Goal: Transaction & Acquisition: Obtain resource

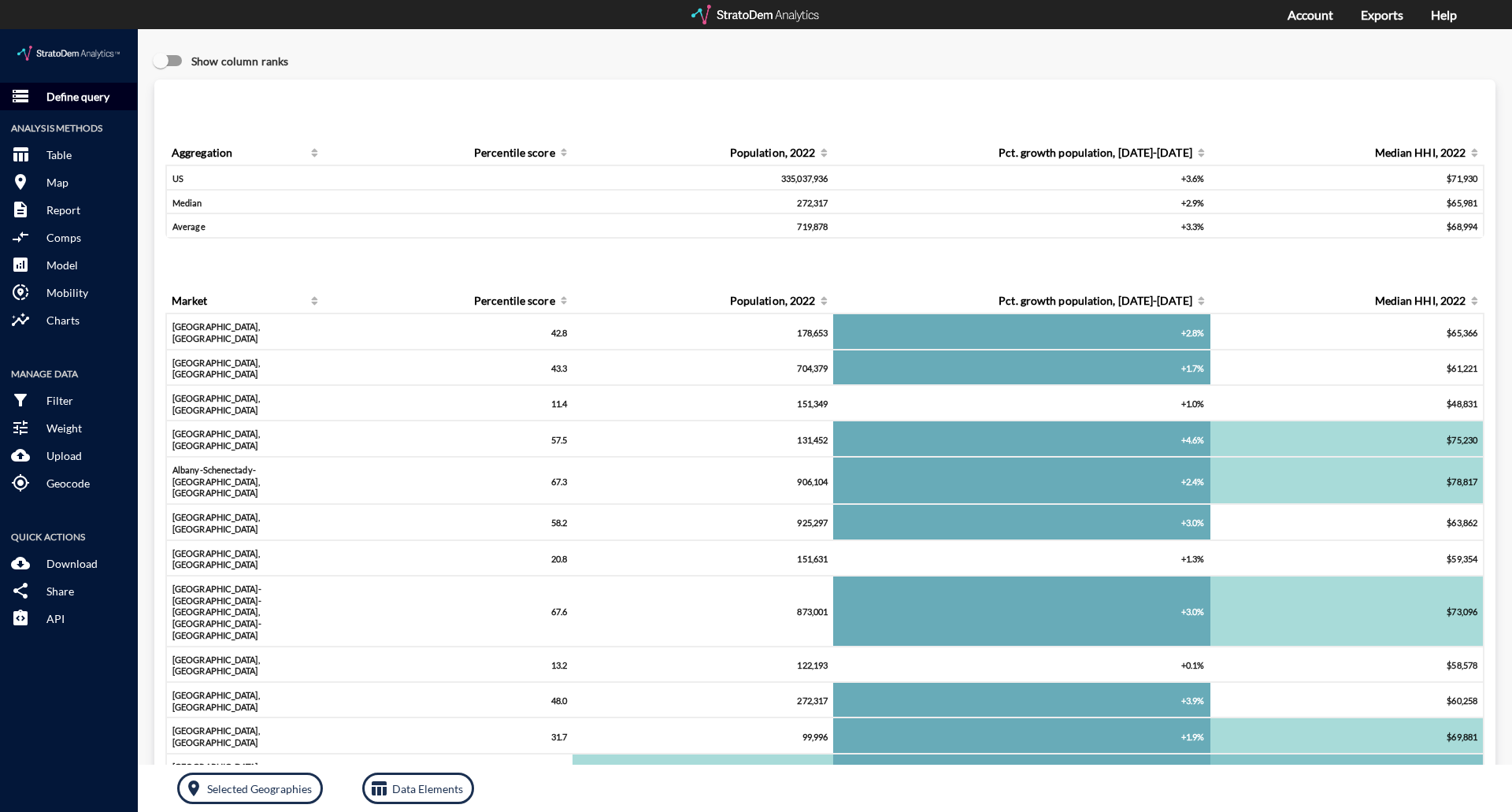
click p "Define query"
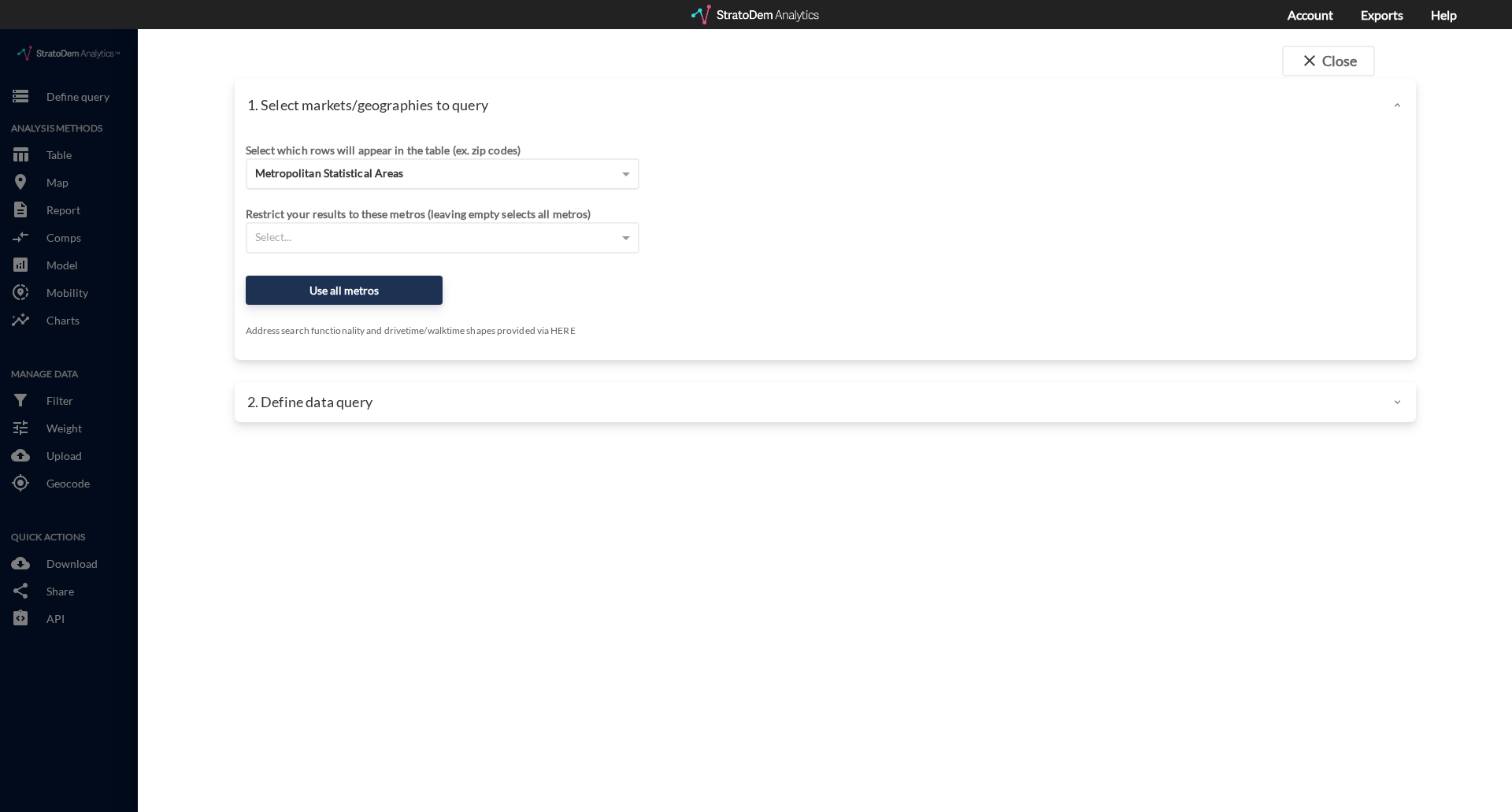
click div "Metropolitan Statistical Areas"
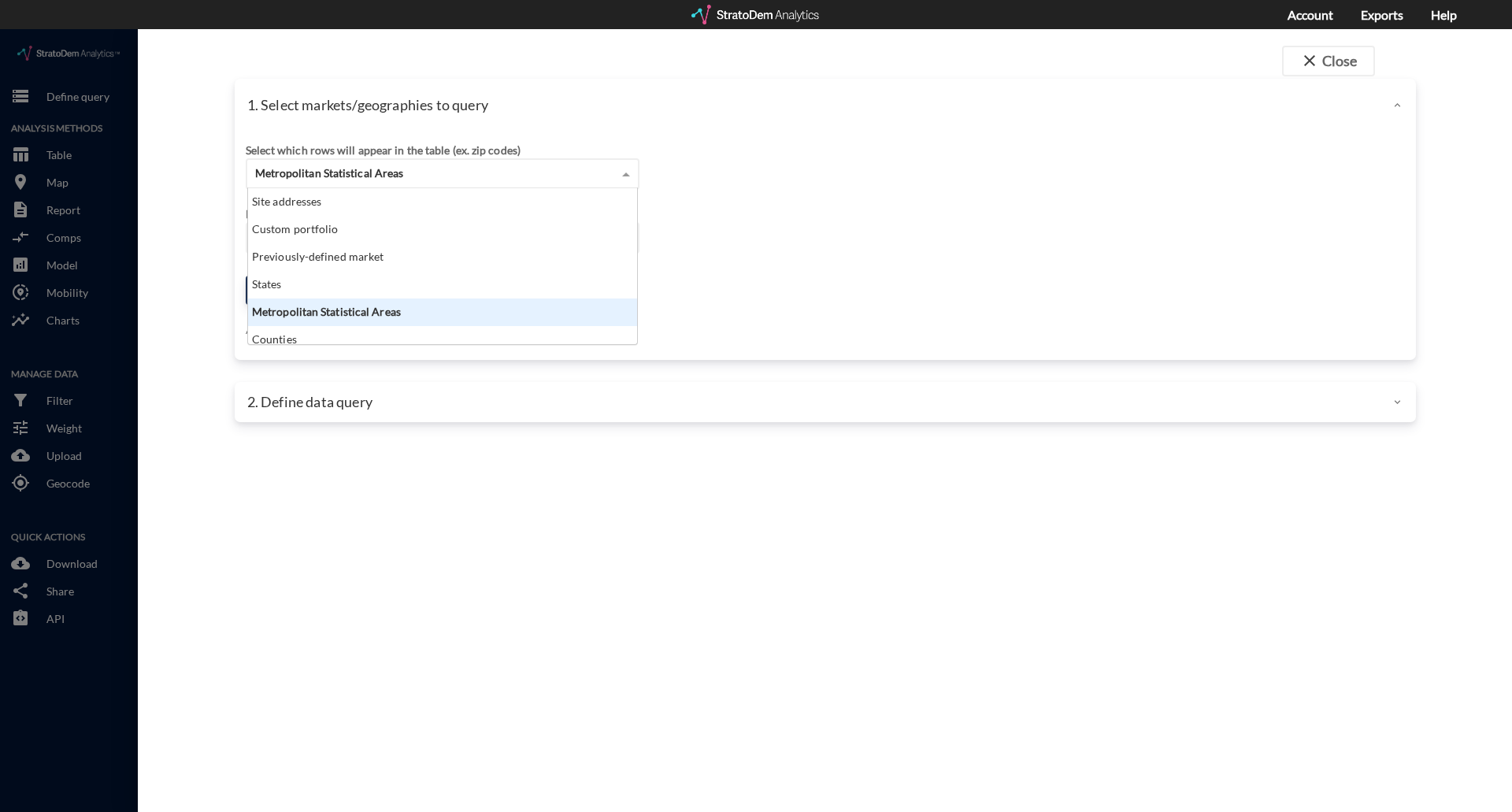
scroll to position [144, 380]
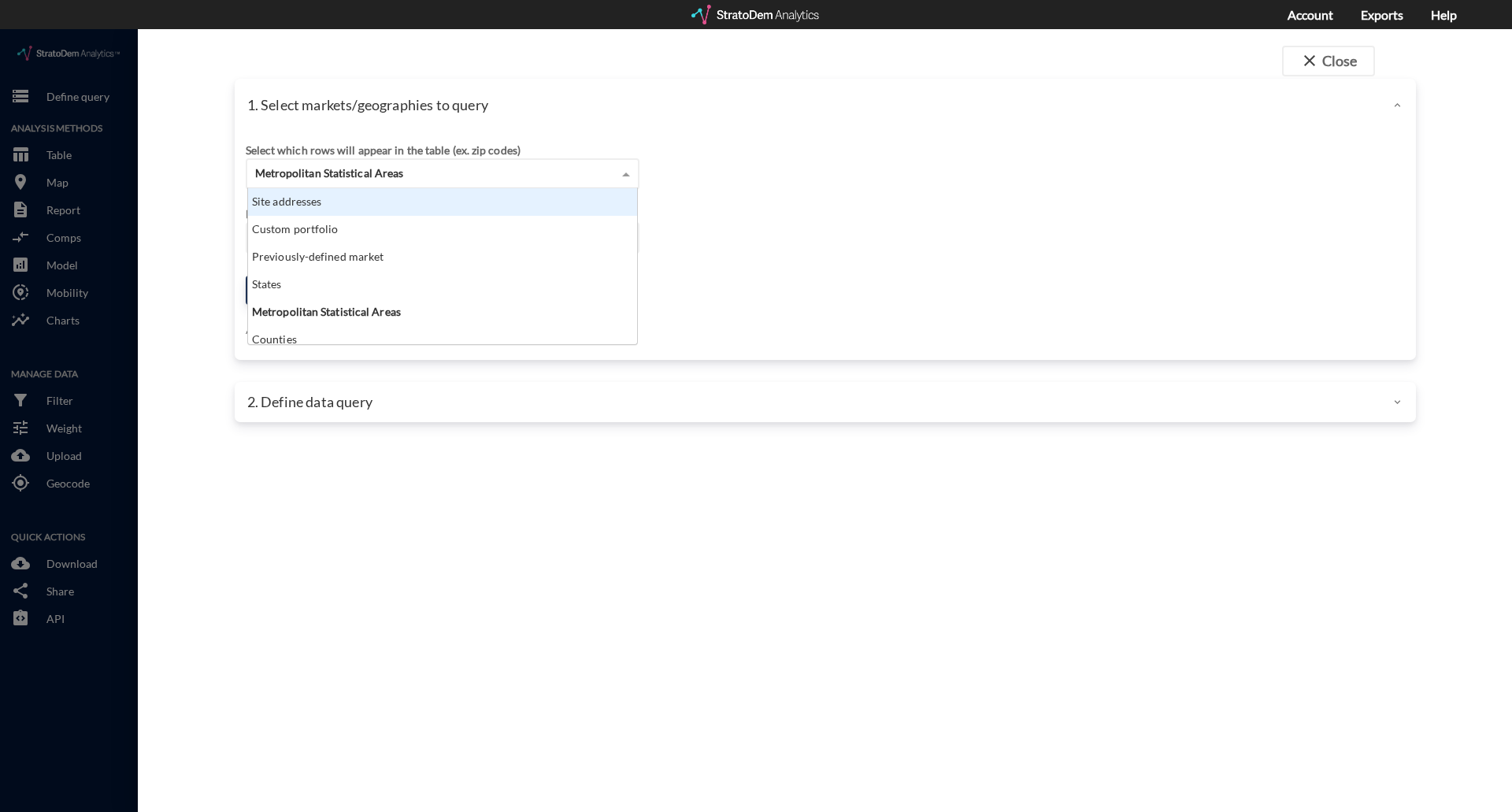
click div "Site addresses"
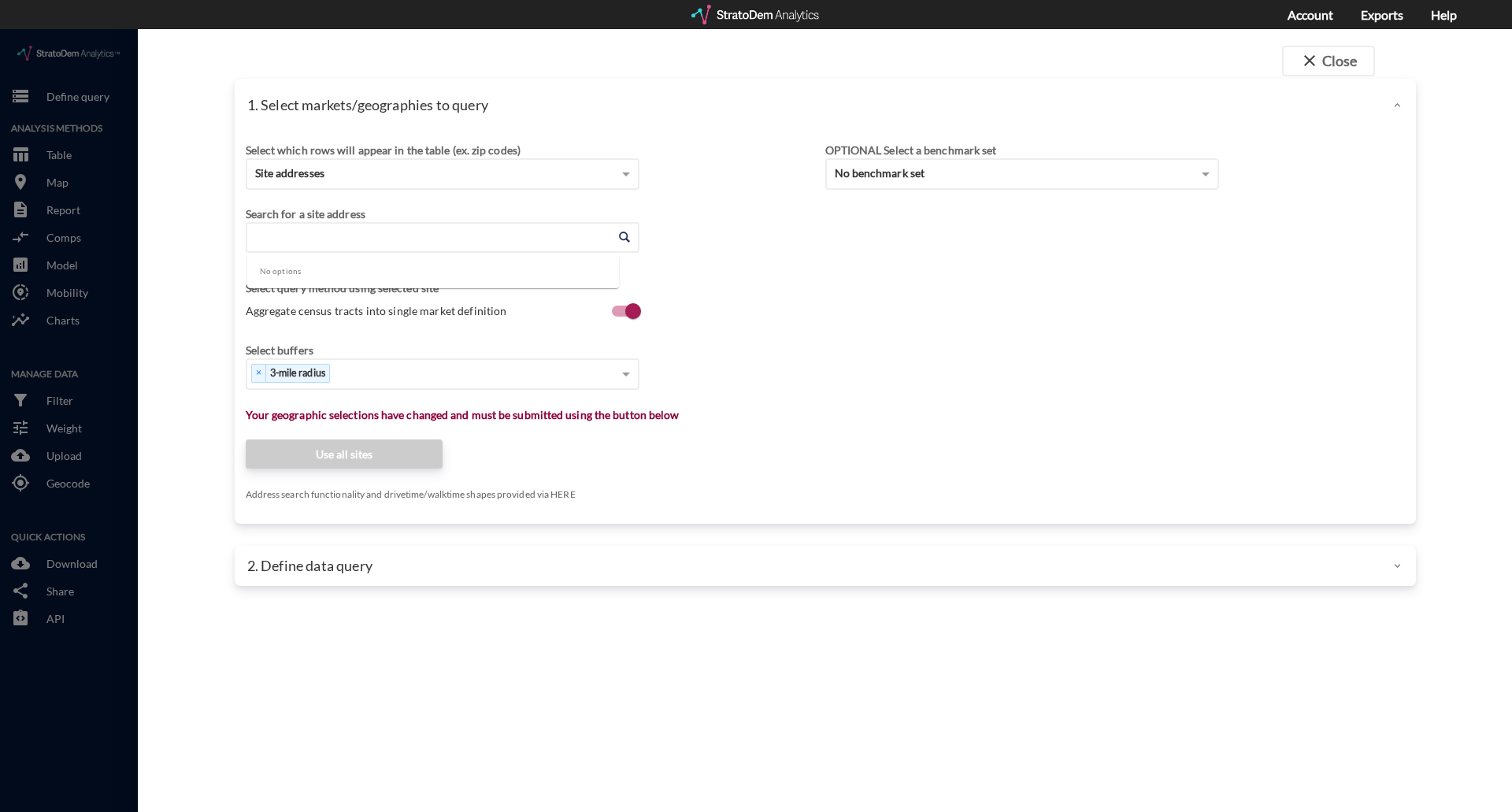
click input "Enter an address"
type input "[STREET_ADDRESS][PERSON_NAME]"
click div "Select which rows will appear in the table (ex. zip codes) Site addresses Selec…"
click input "Enter an address"
paste input "[STREET_ADDRESS]"
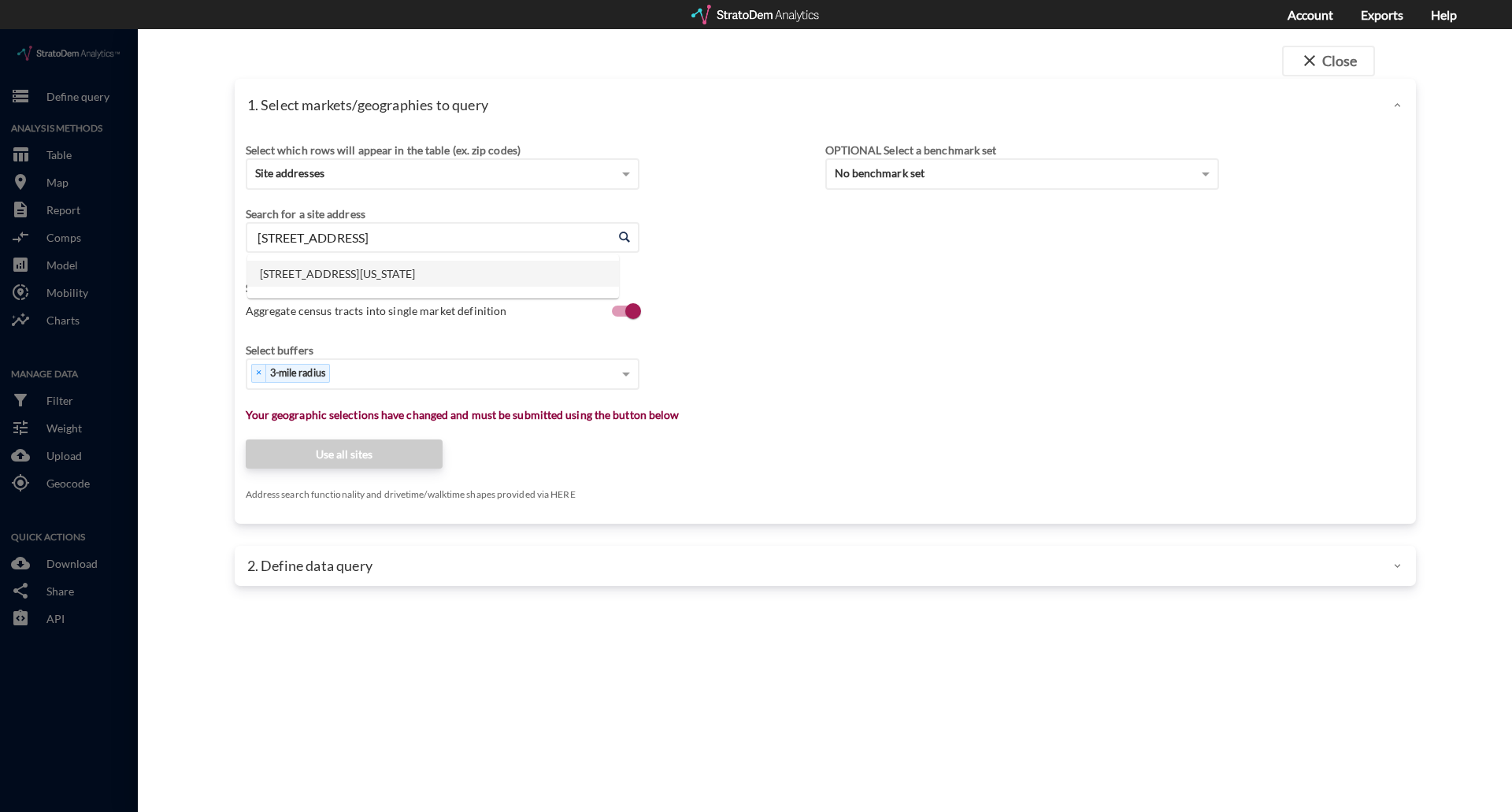
click li "[STREET_ADDRESS][US_STATE]"
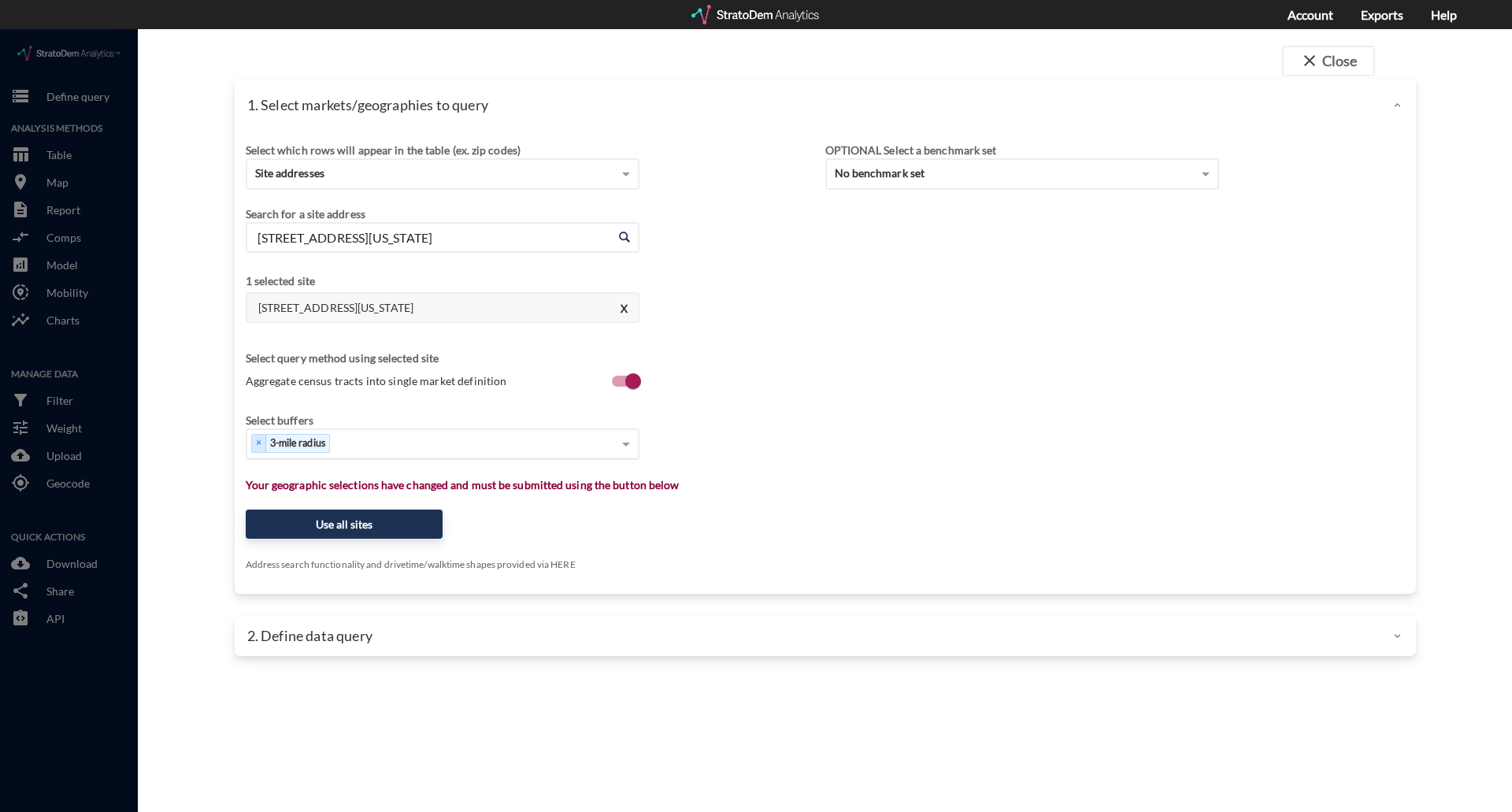
type input "[STREET_ADDRESS][US_STATE]"
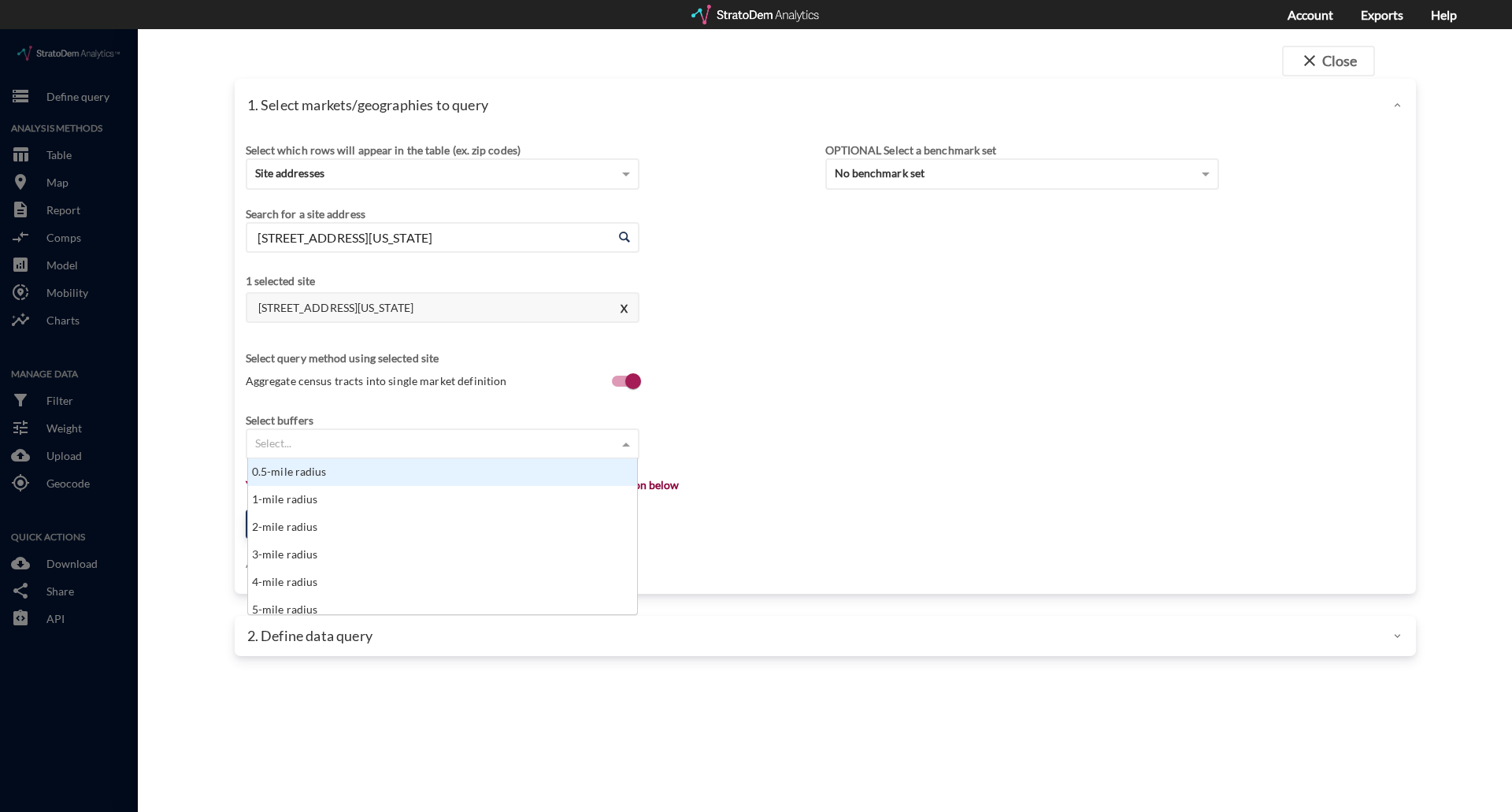
click div "Select..."
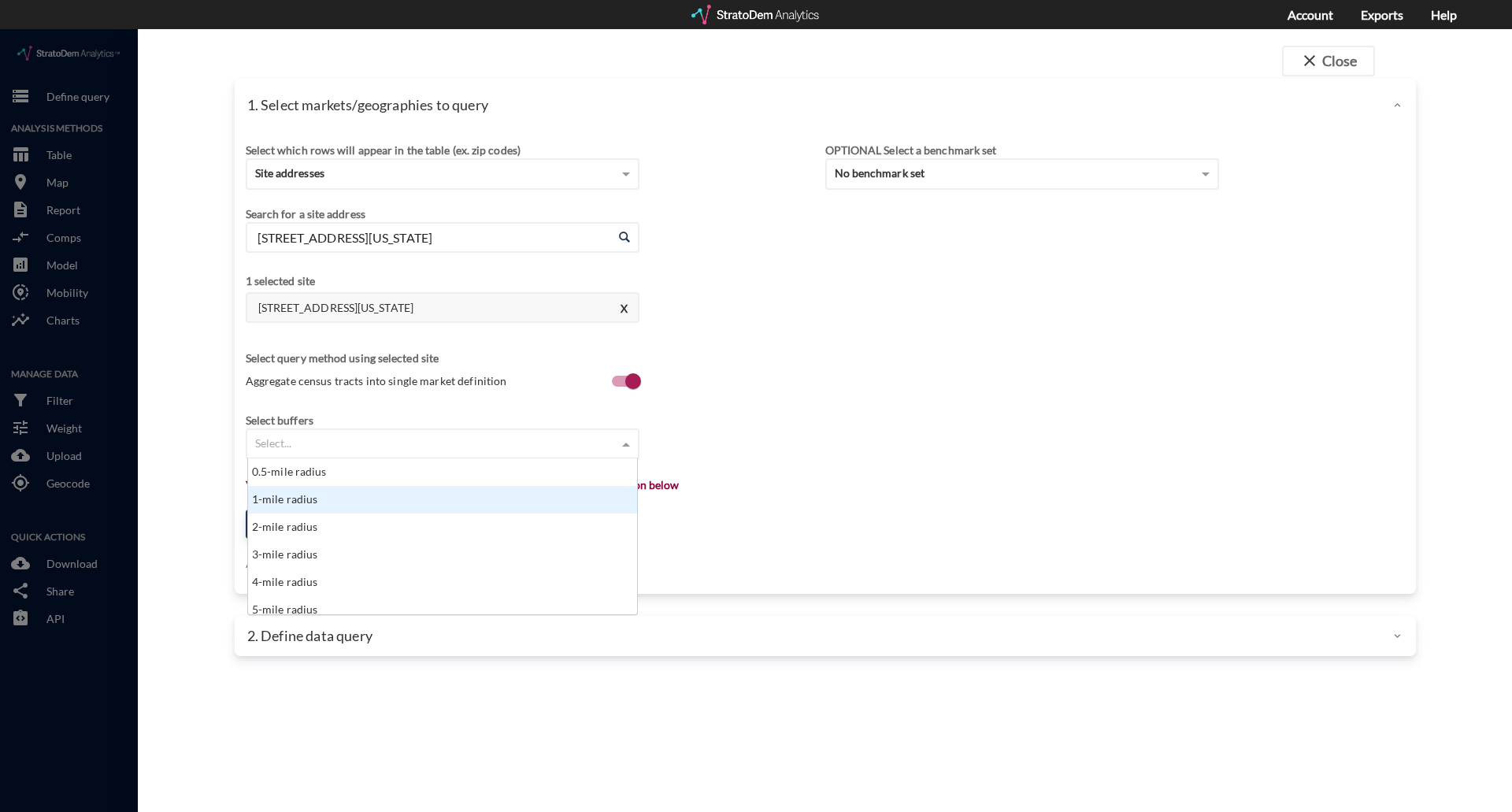
click div "1-mile radius"
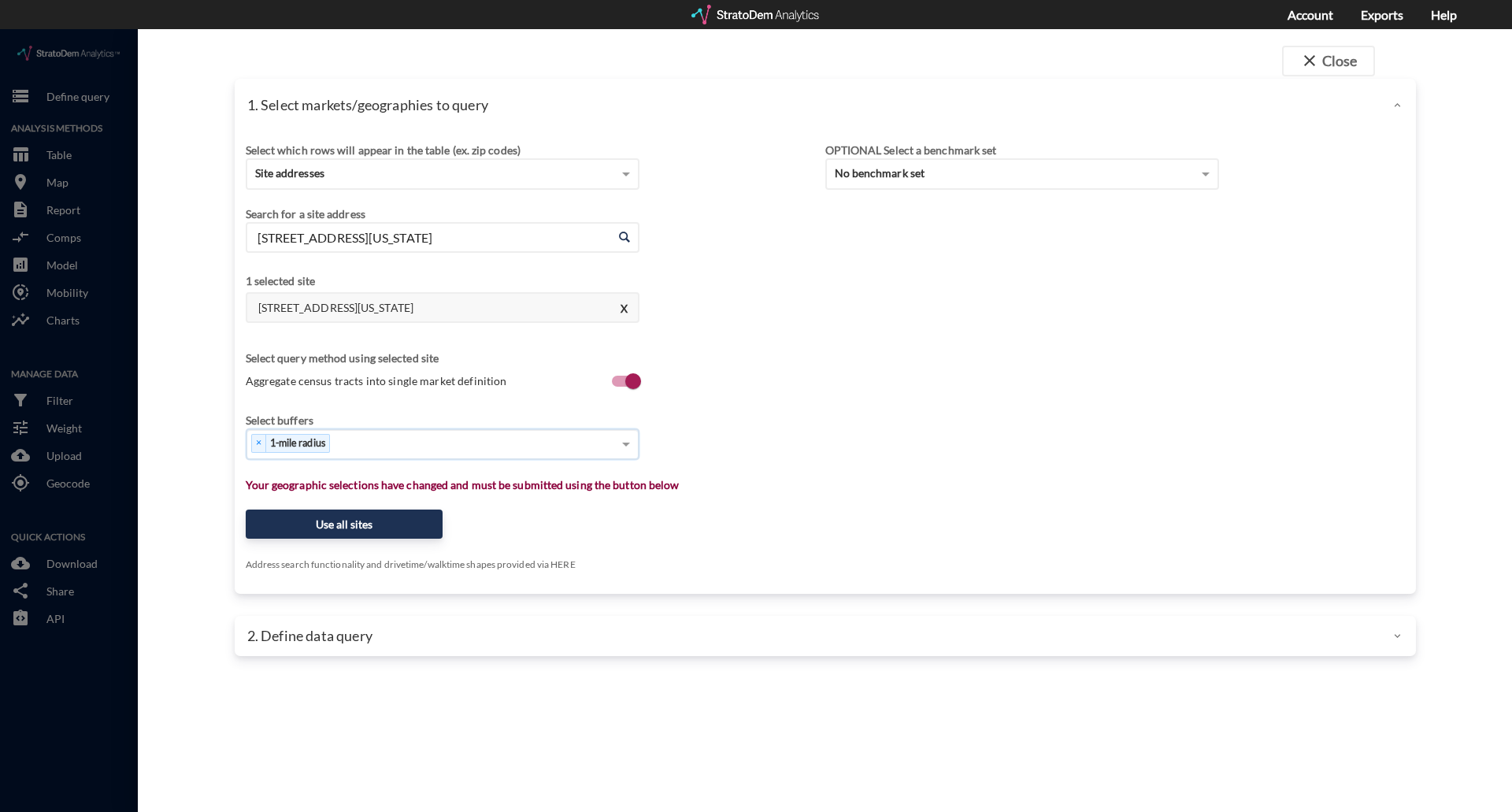
click div "× 1-mile radius"
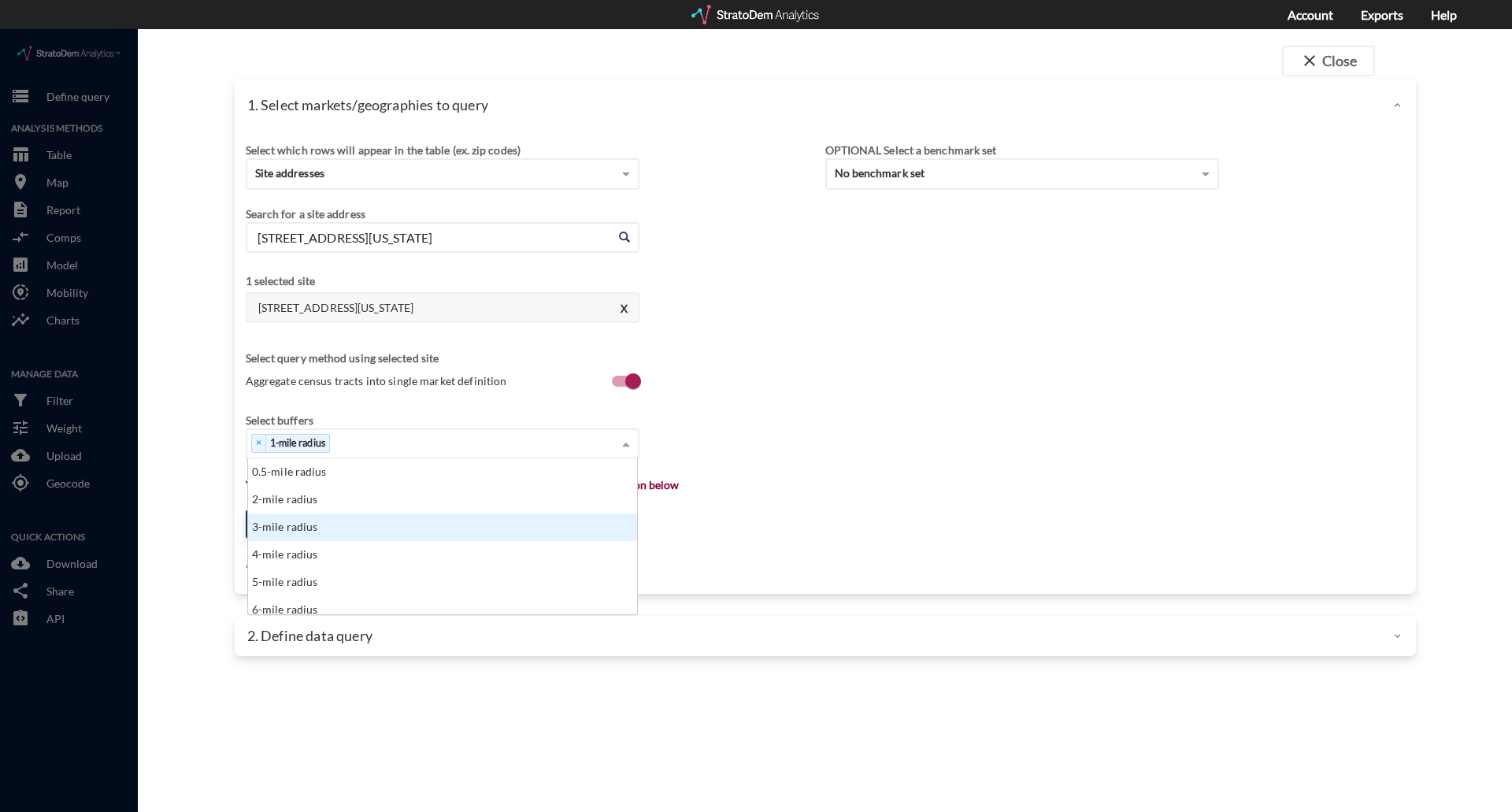
click div "3-mile radius"
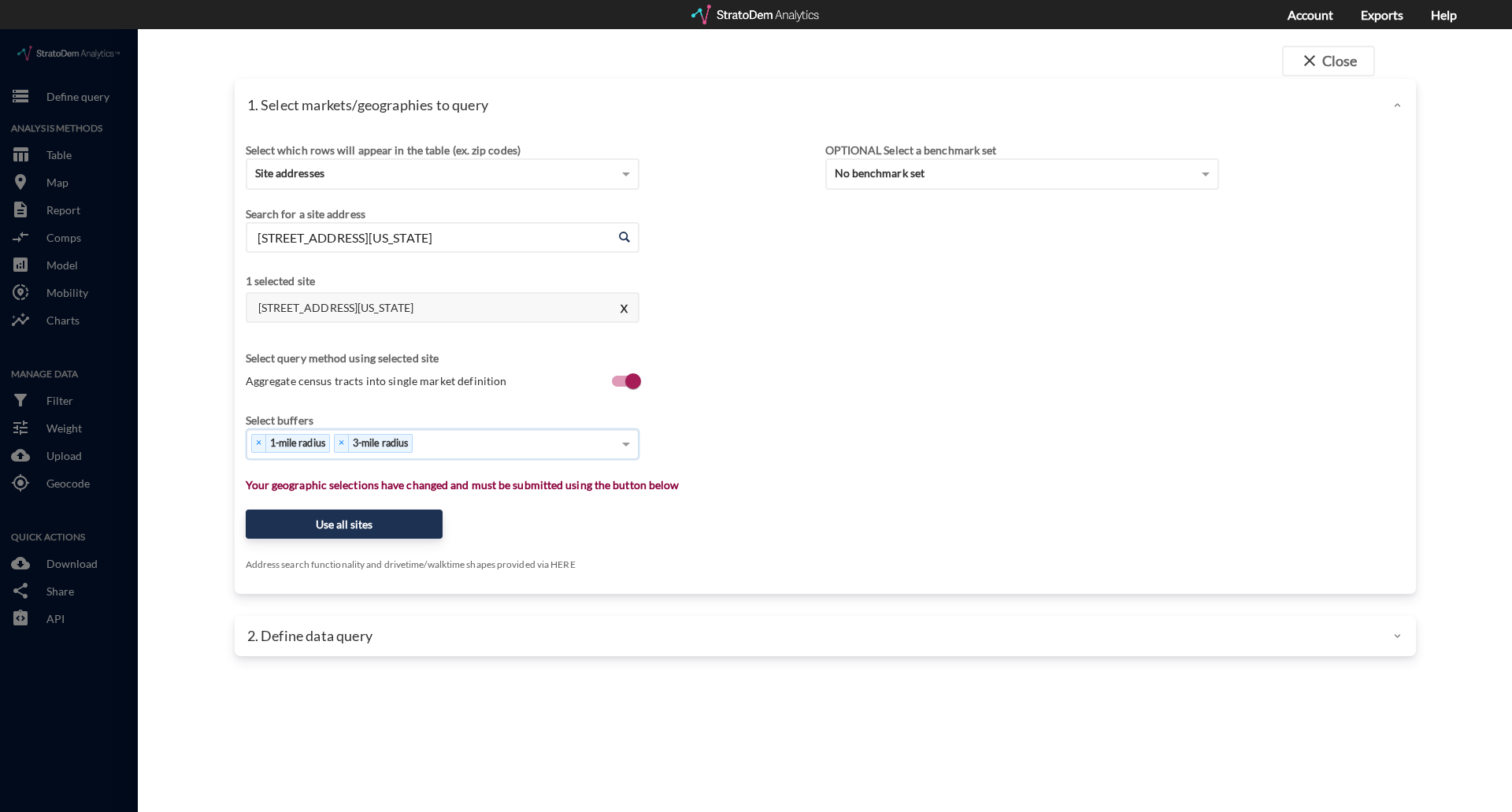
click div "× 1-mile radius × 3-mile radius"
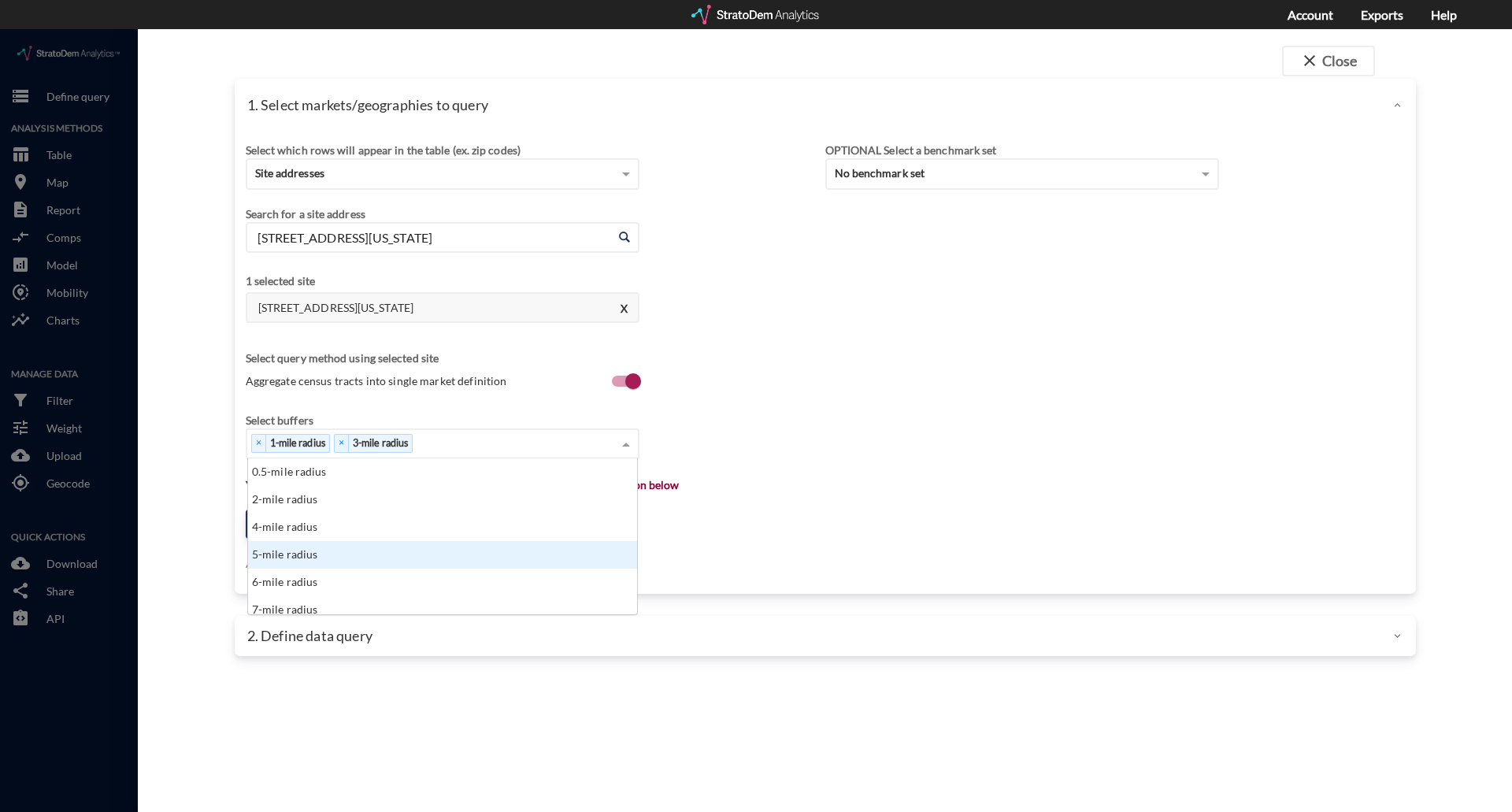
click div "5-mile radius"
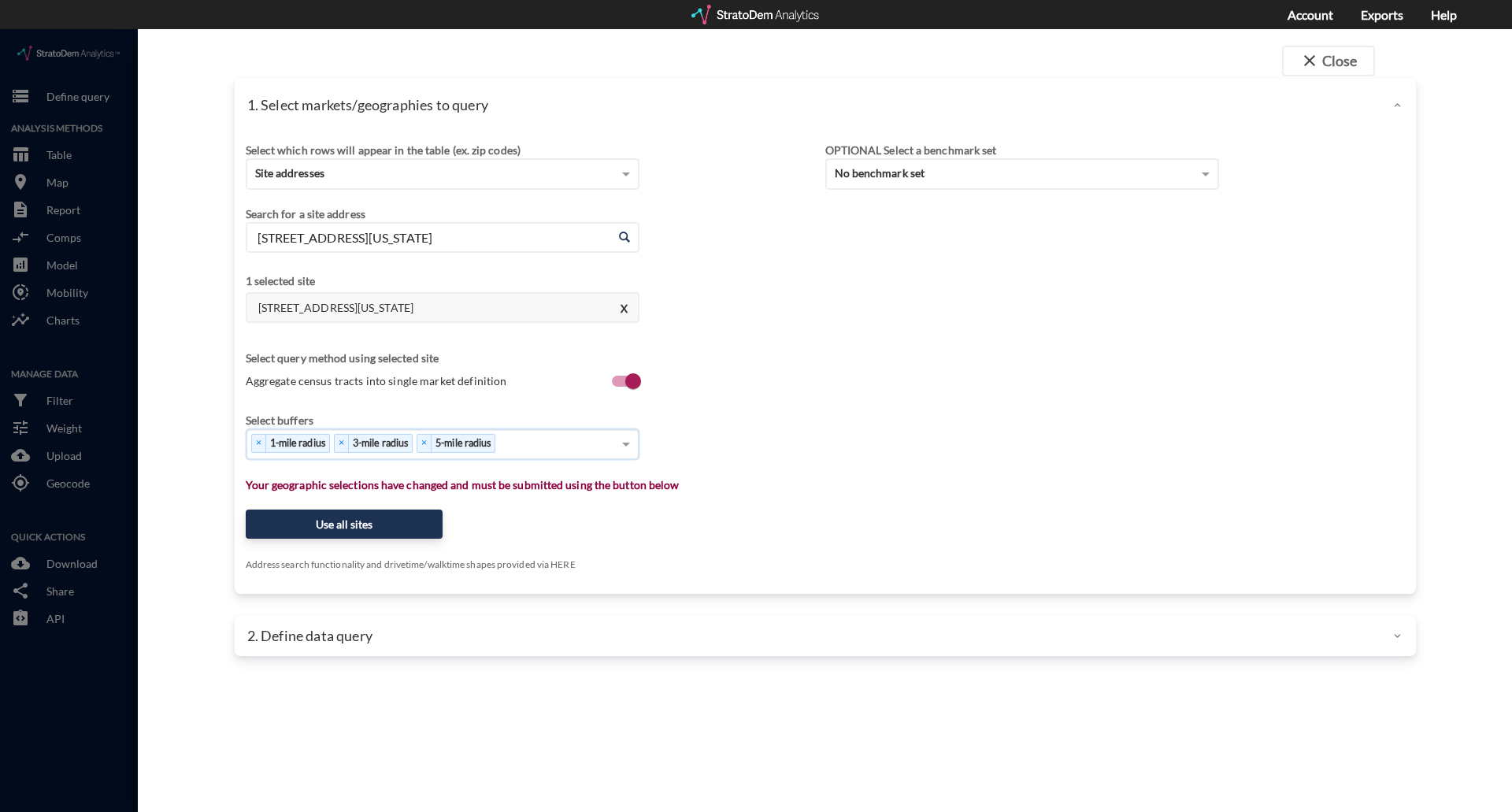
click div "× 1-mile radius × 3-mile radius × 5-mile radius"
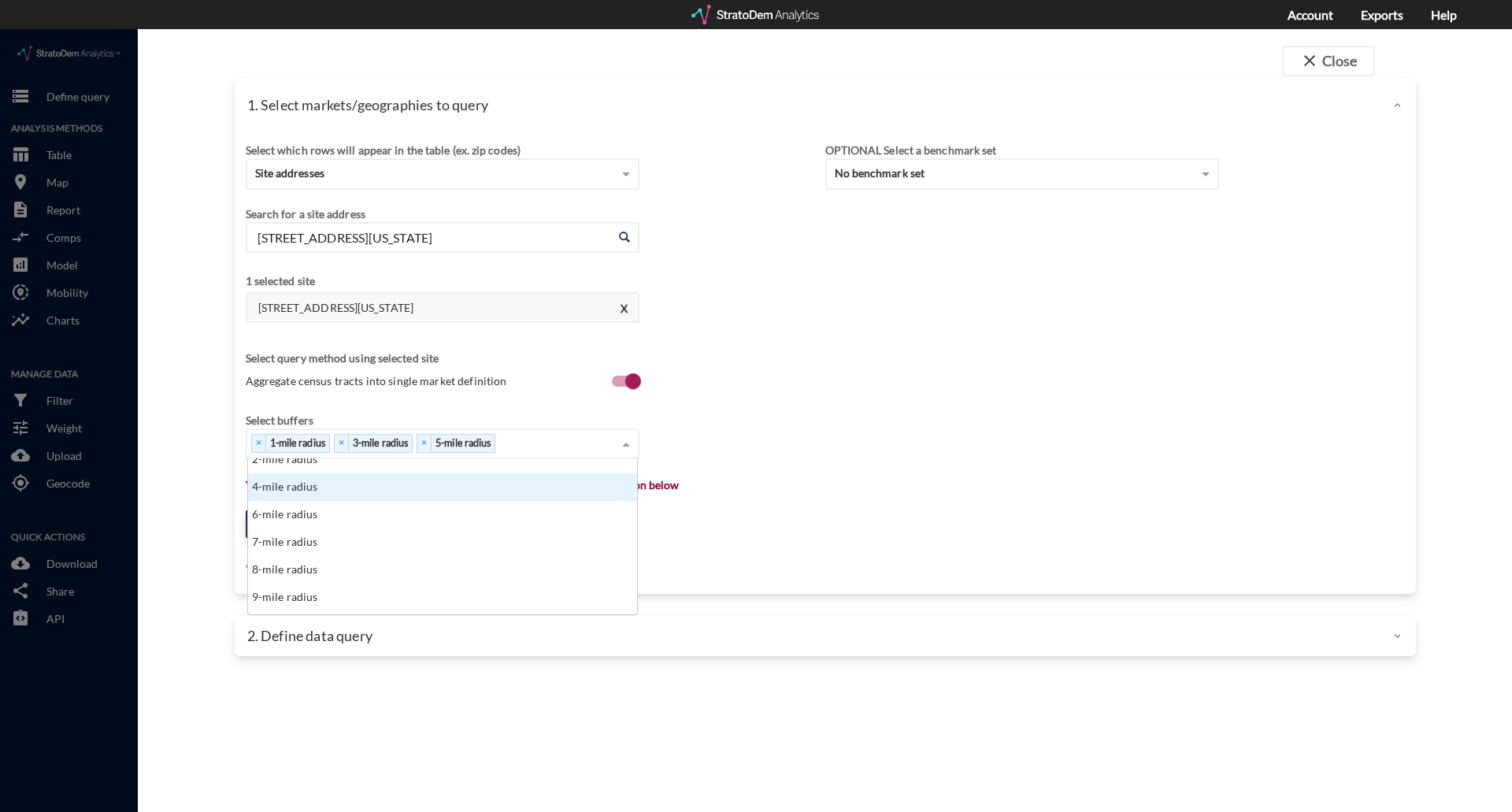
scroll to position [79, 0]
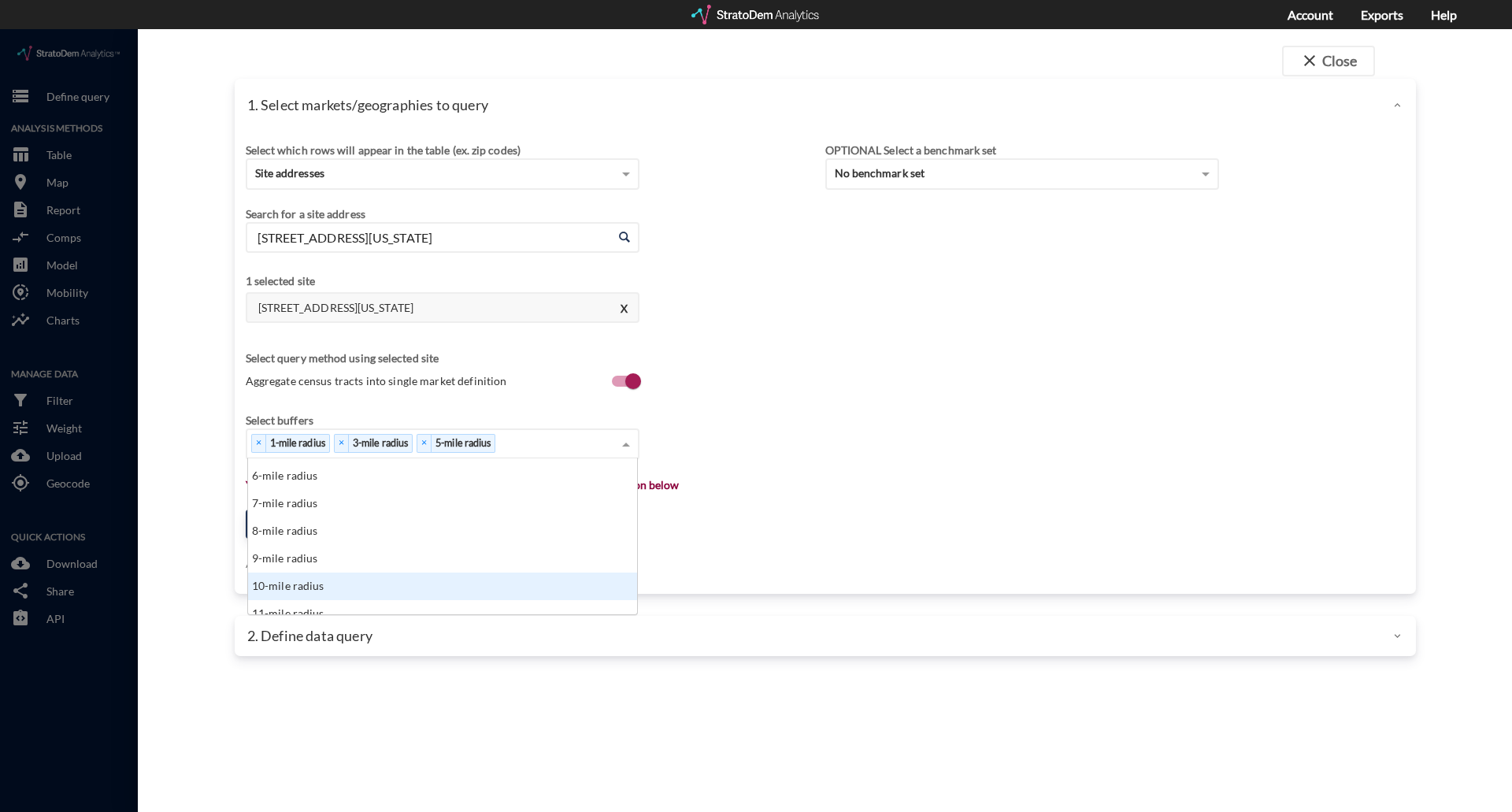
click div "10-mile radius"
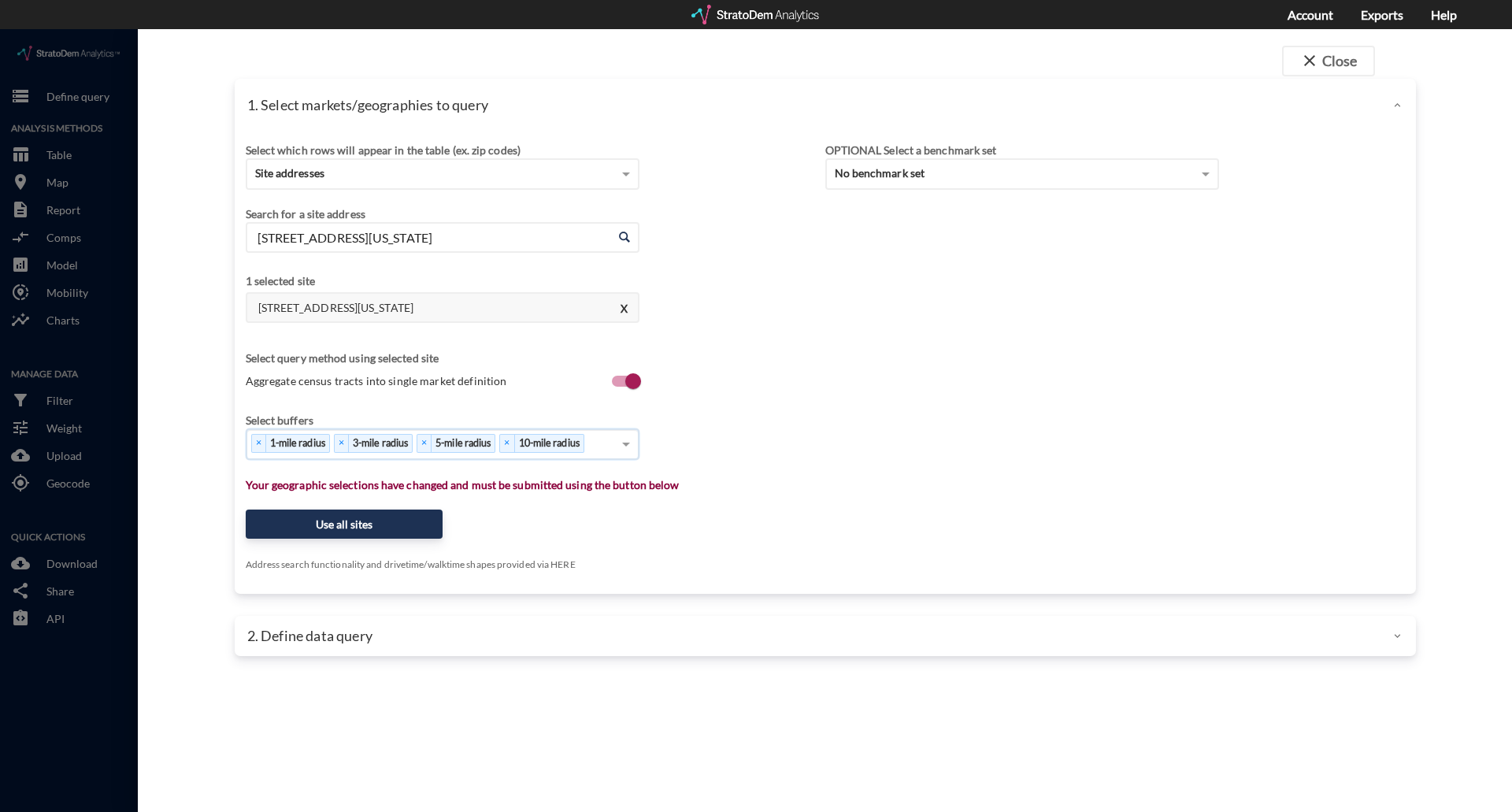
click div "Select which rows will appear in the table (ex. zip codes) Site addresses Selec…"
click button "Use all sites"
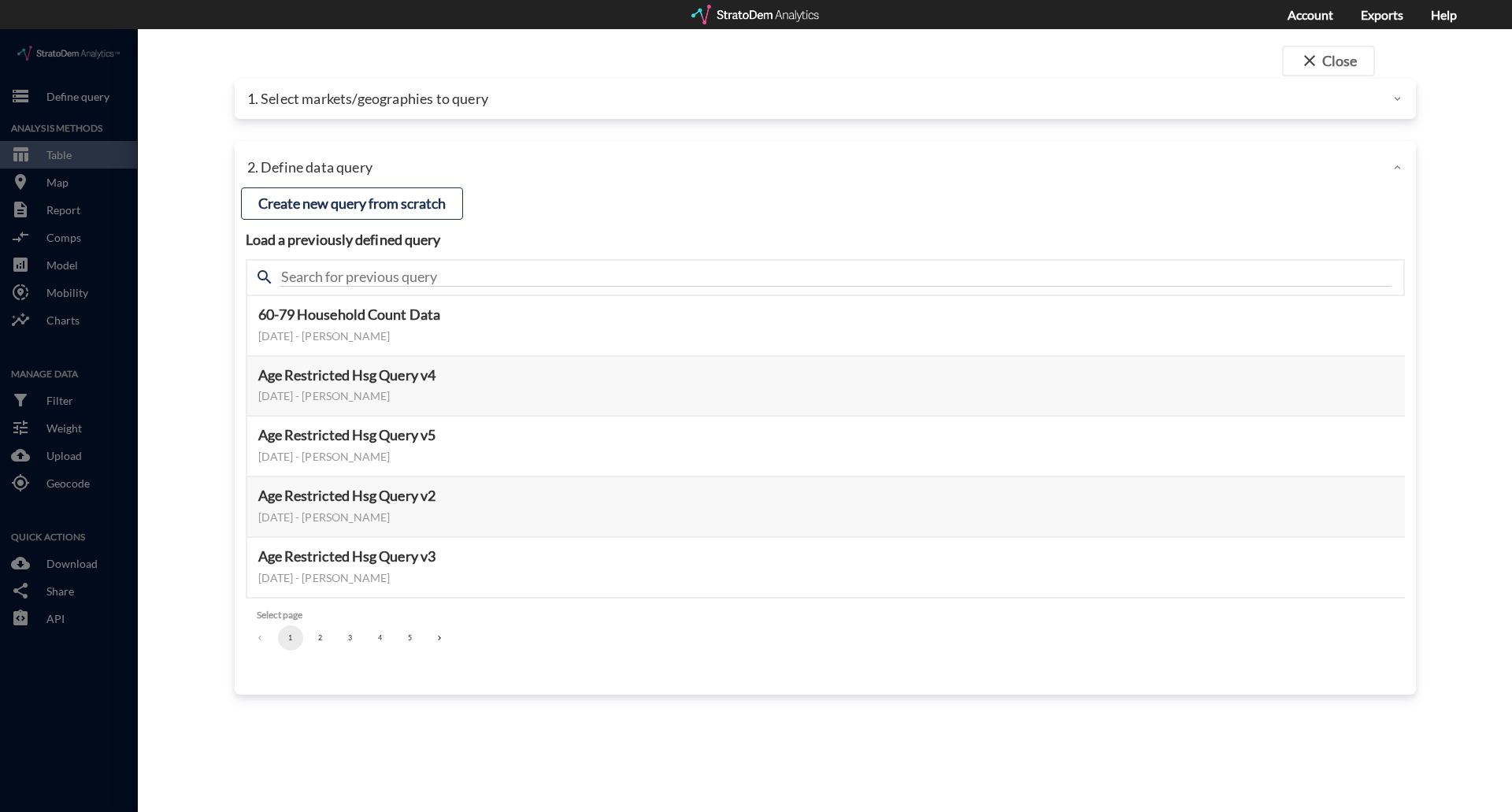
click button "2"
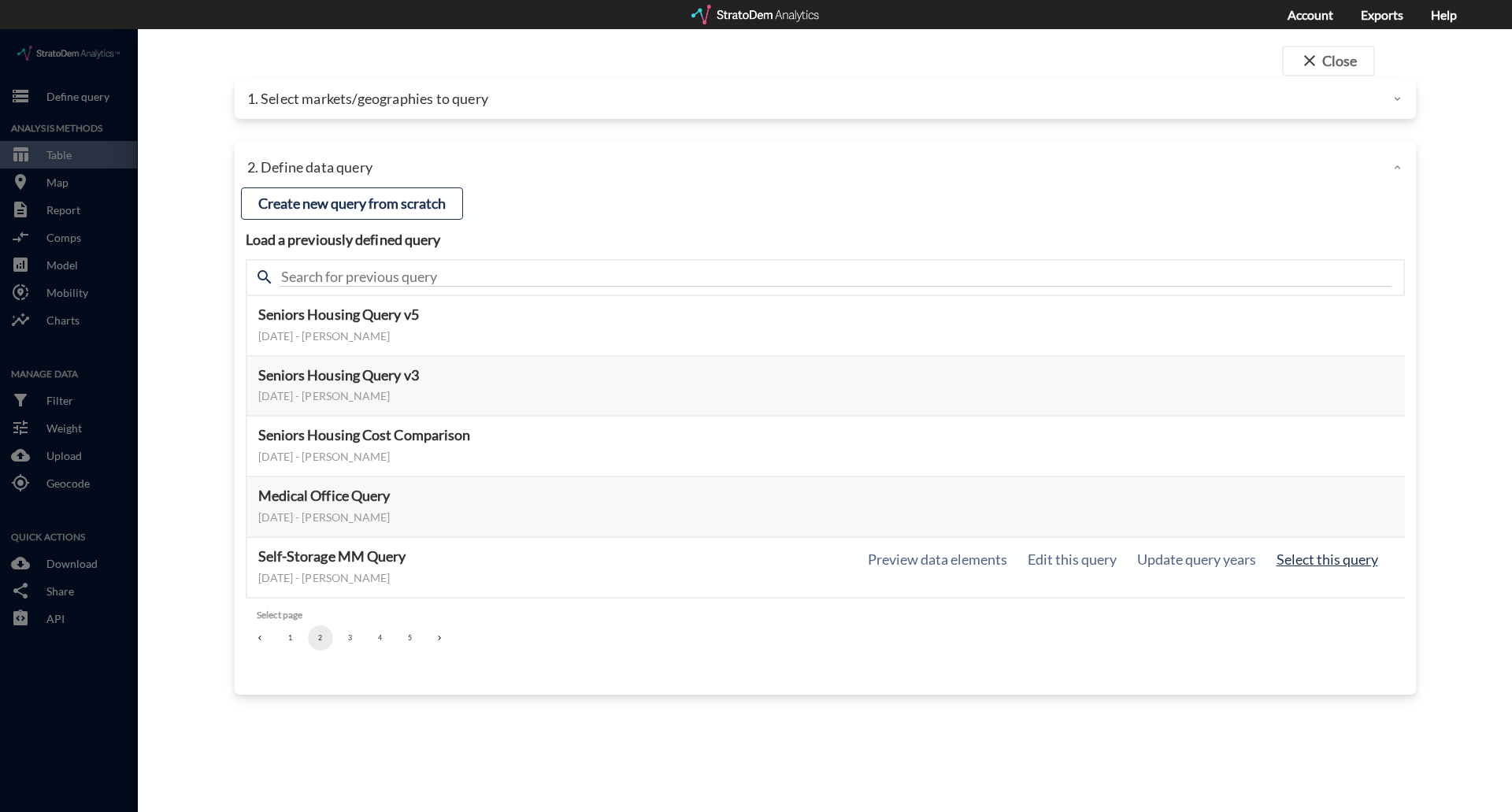
click button "Select this query"
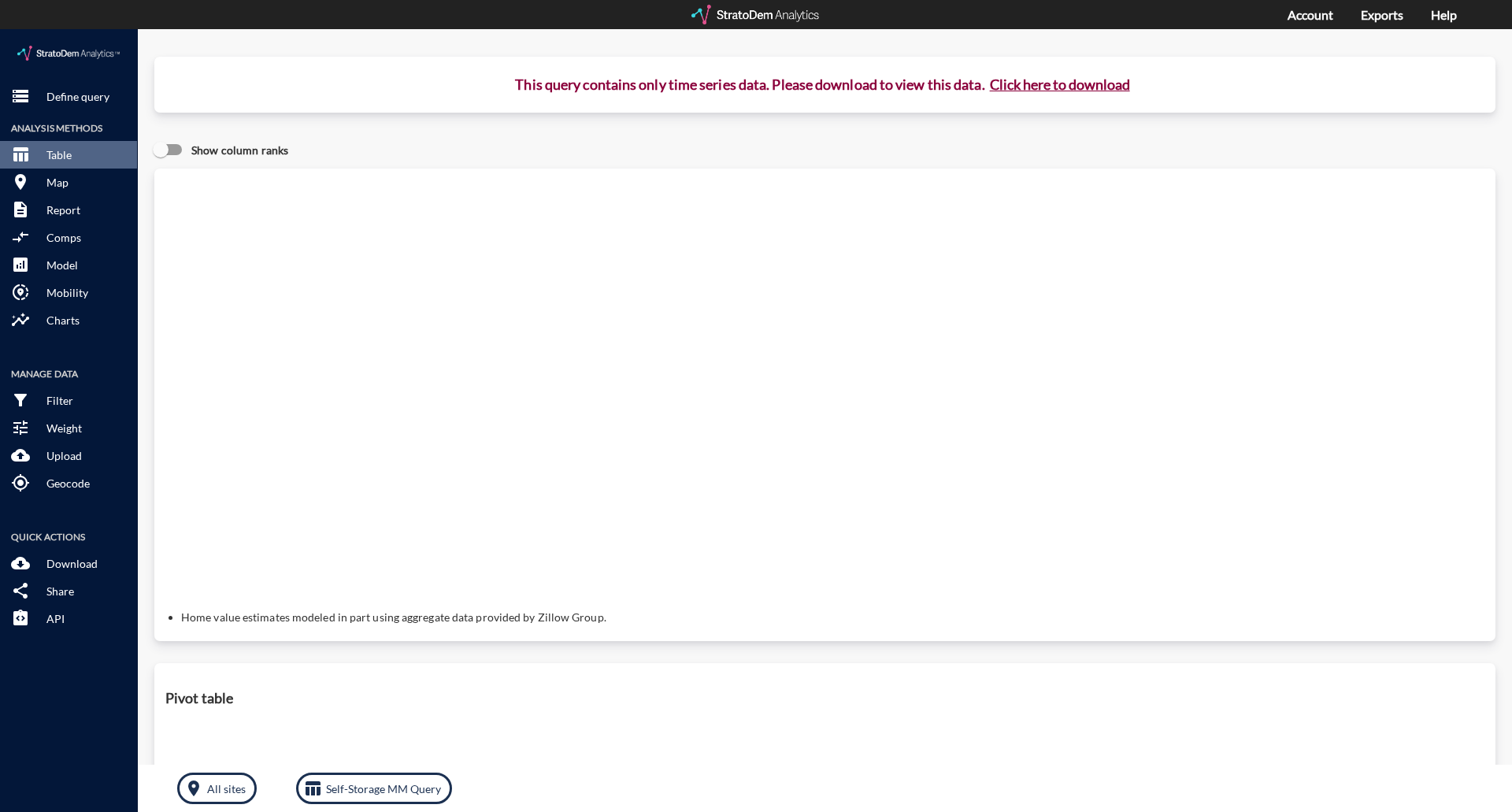
click button "Click here to download"
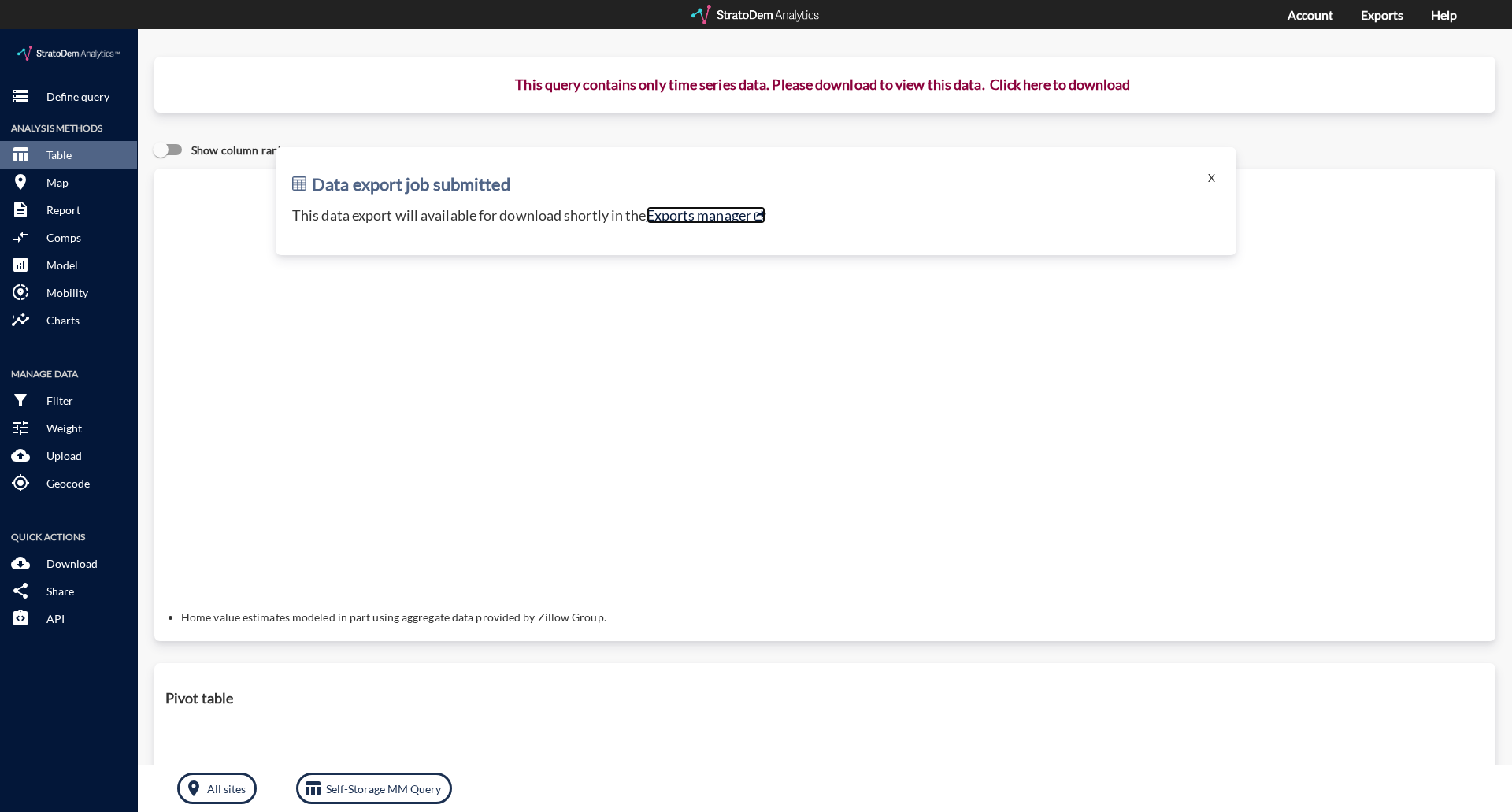
click link "Exports manager"
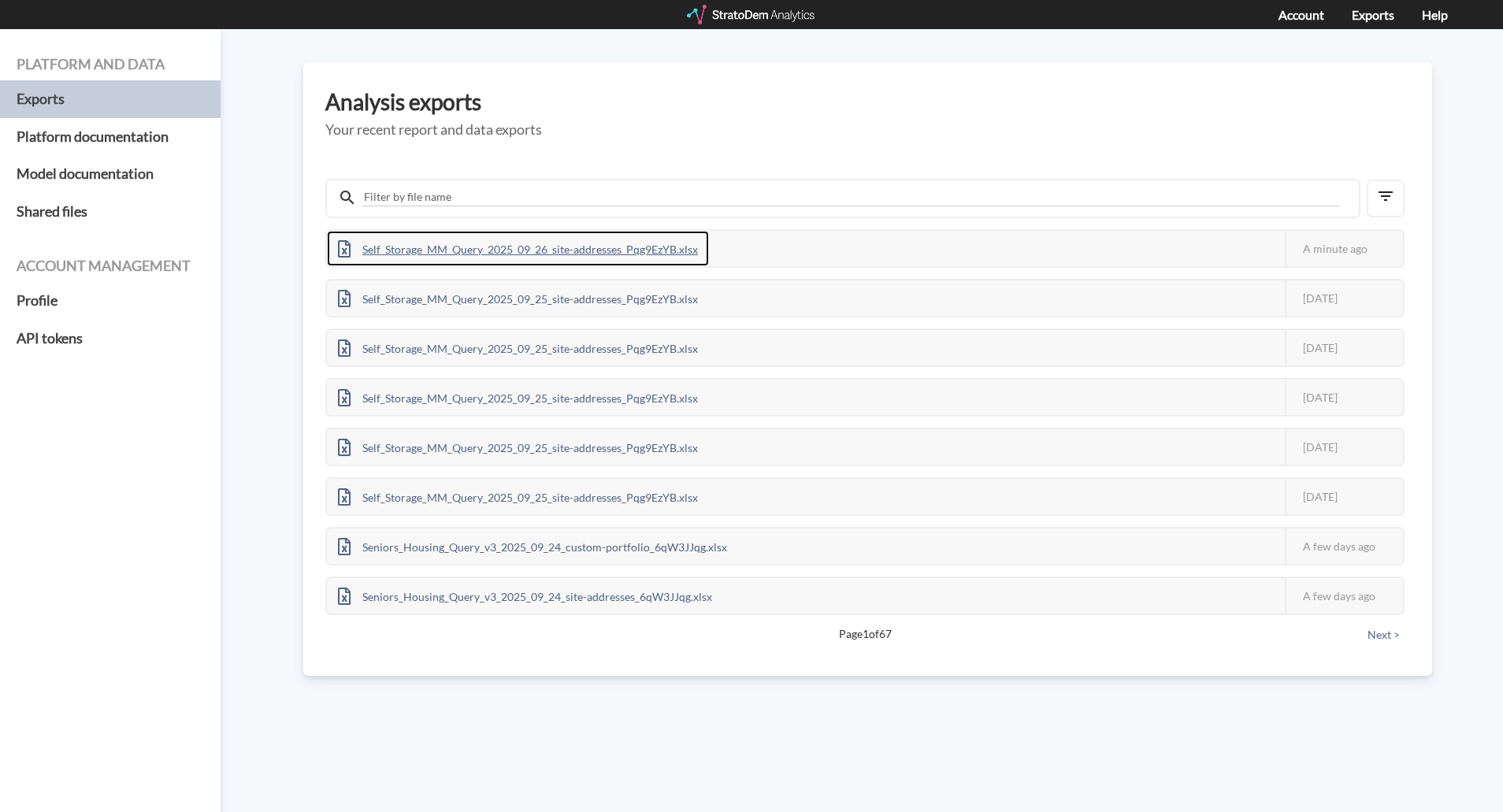
click at [611, 247] on div "Self_Storage_MM_Query_2025_09_26_site-addresses_Pqg9EzYB.xlsx" at bounding box center [517, 248] width 382 height 36
